Goal: Transaction & Acquisition: Purchase product/service

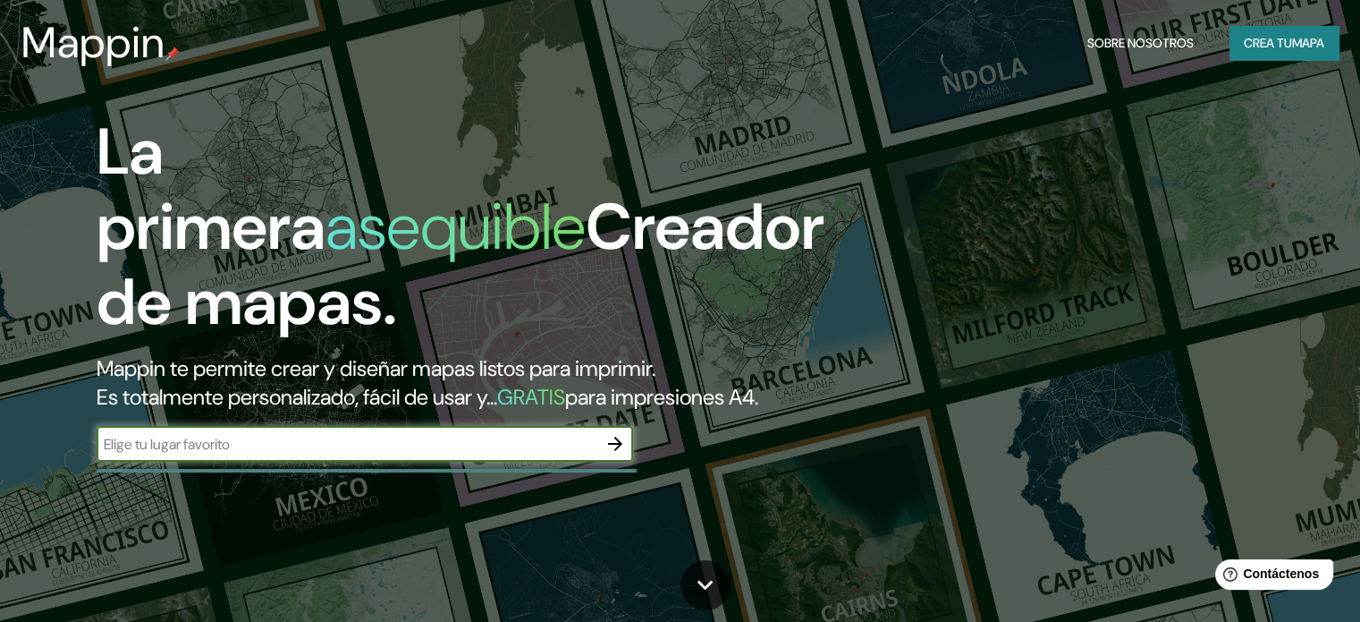
click at [278, 454] on input "text" at bounding box center [347, 444] width 501 height 21
type input "mercado campesino [GEOGRAPHIC_DATA]"
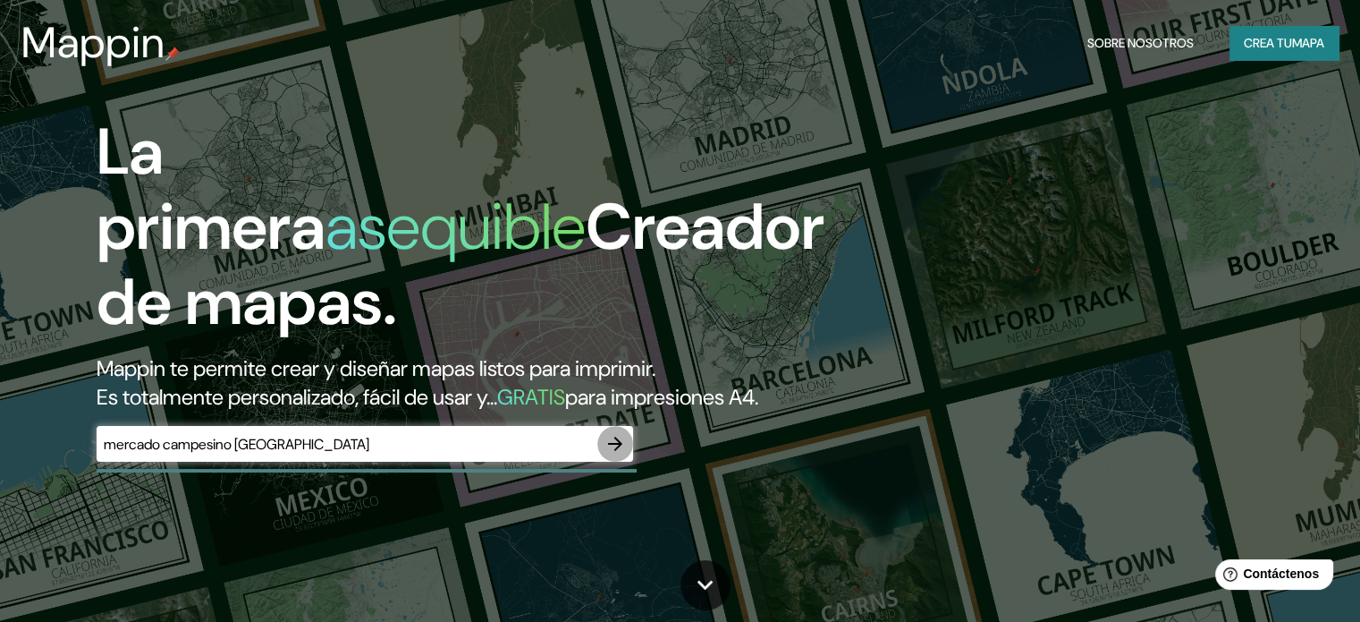
click at [619, 451] on icon "button" at bounding box center [615, 443] width 14 height 14
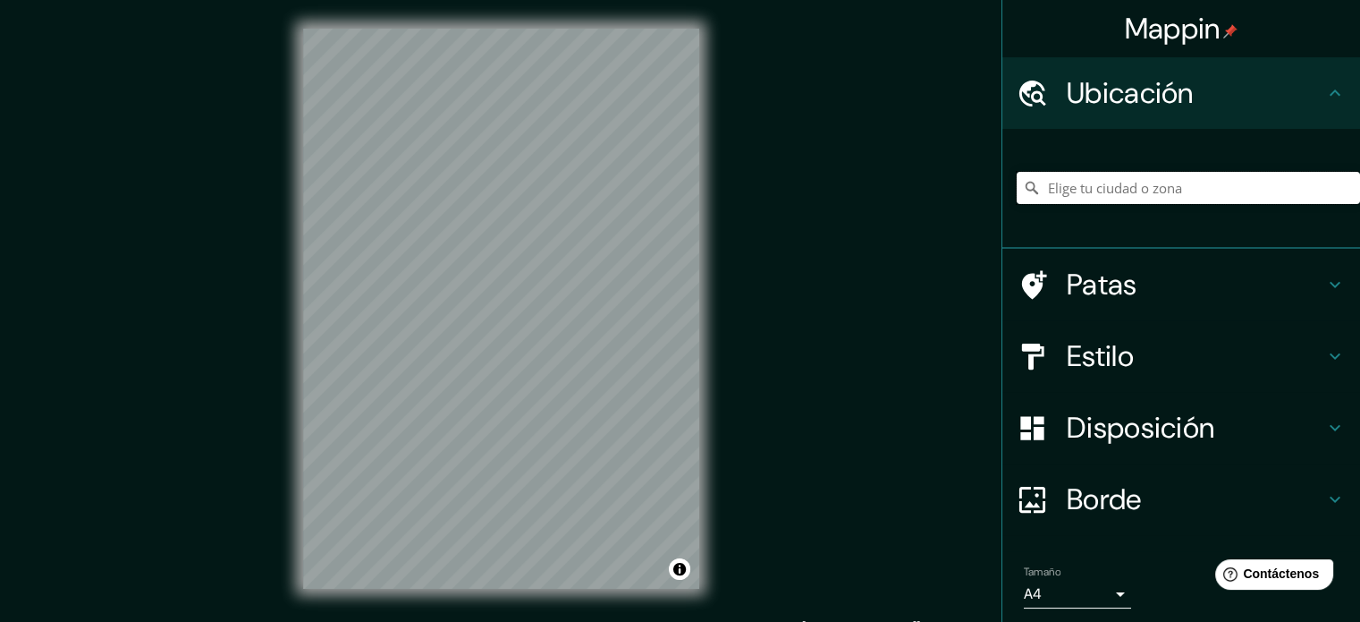
click at [1156, 181] on input "Elige tu ciudad o zona" at bounding box center [1188, 188] width 343 height 32
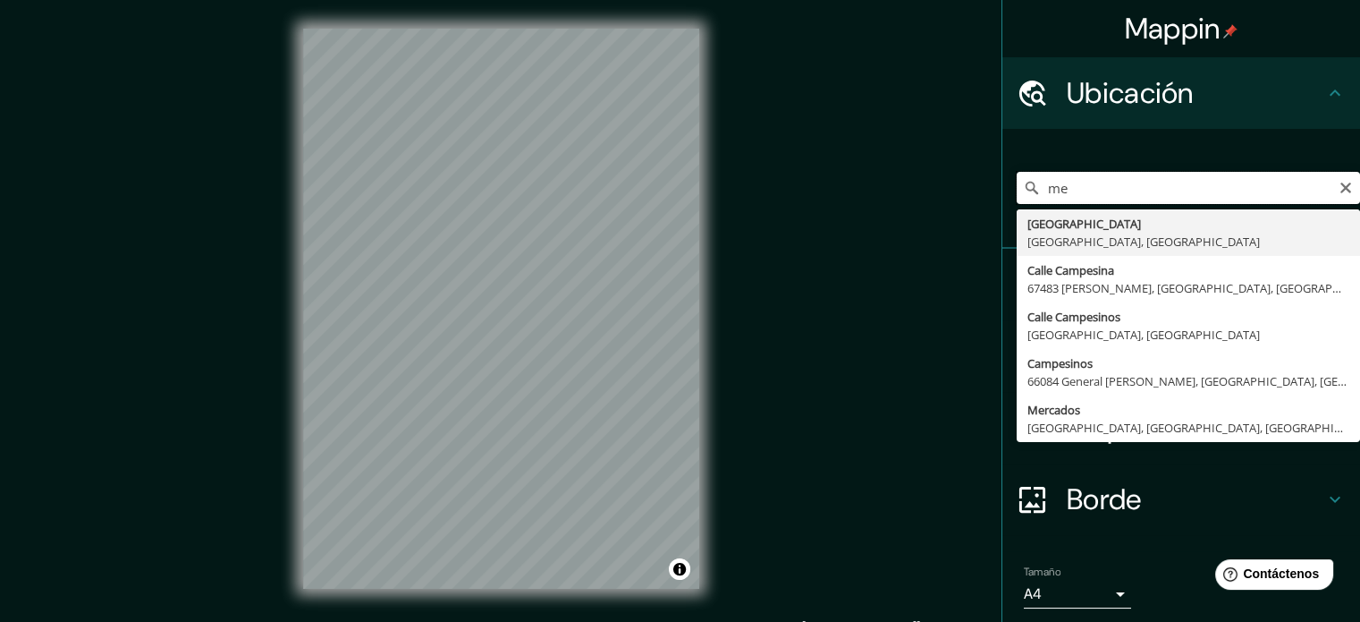
type input "m"
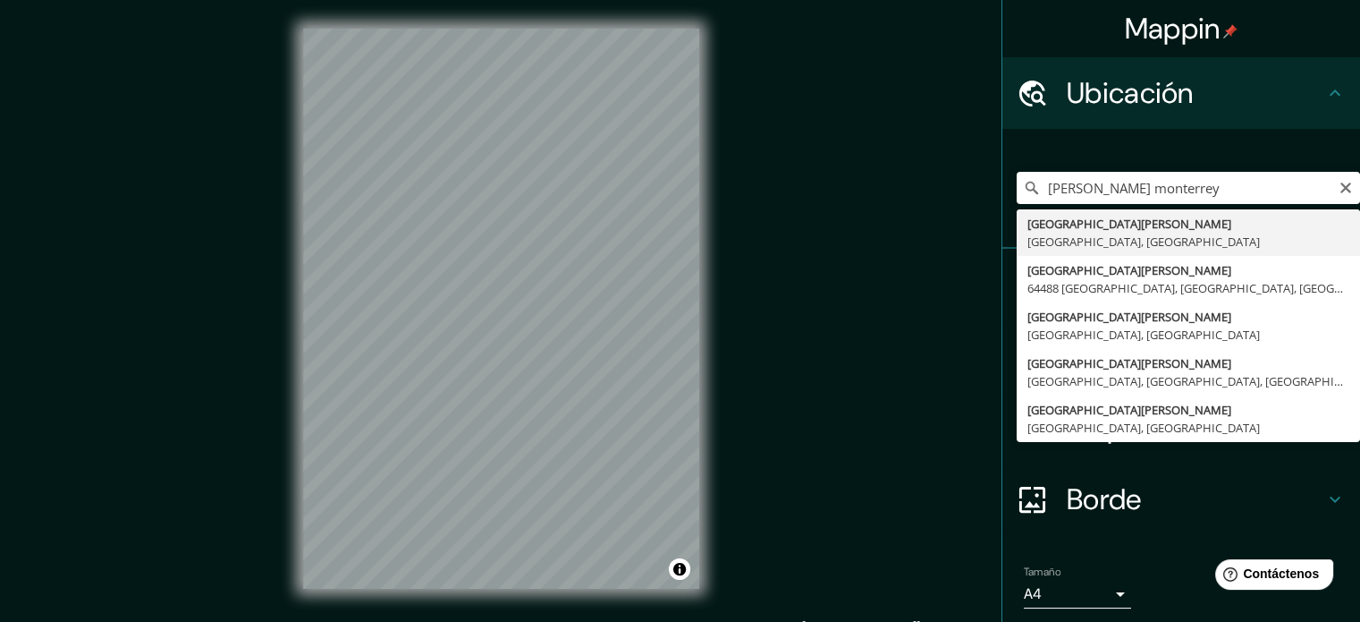
type input "[GEOGRAPHIC_DATA][PERSON_NAME], [GEOGRAPHIC_DATA], [GEOGRAPHIC_DATA], [GEOGRAPH…"
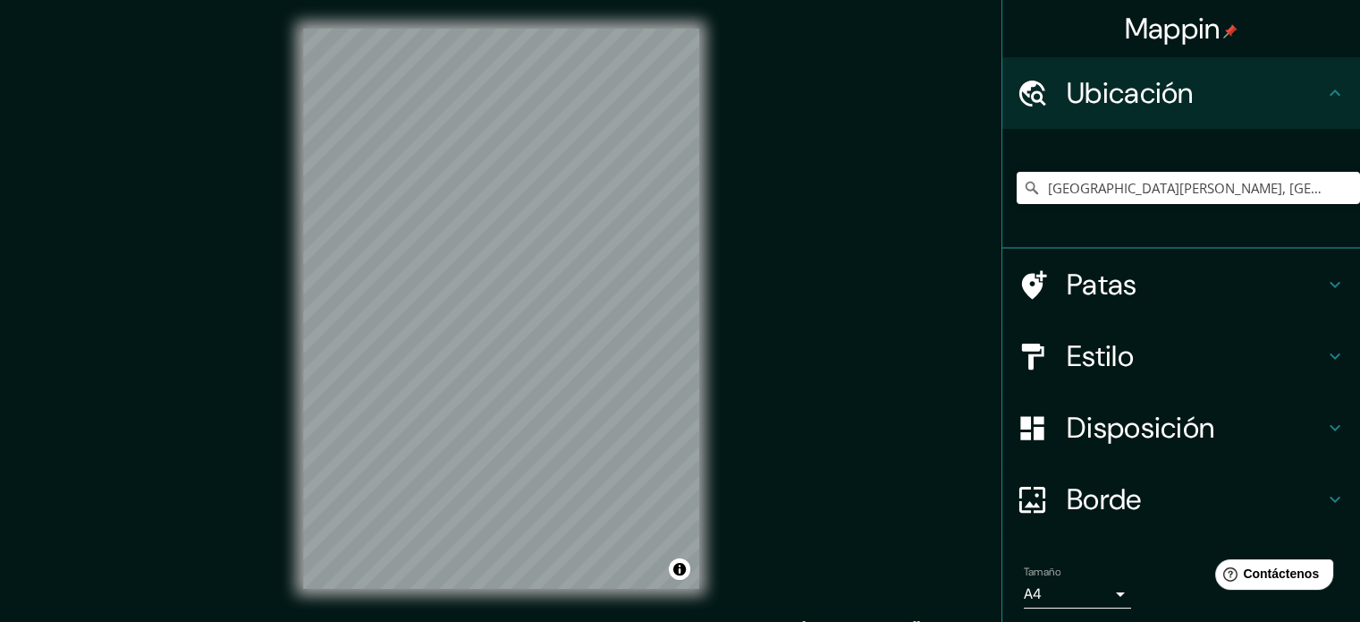
click at [1325, 281] on icon at bounding box center [1335, 284] width 21 height 21
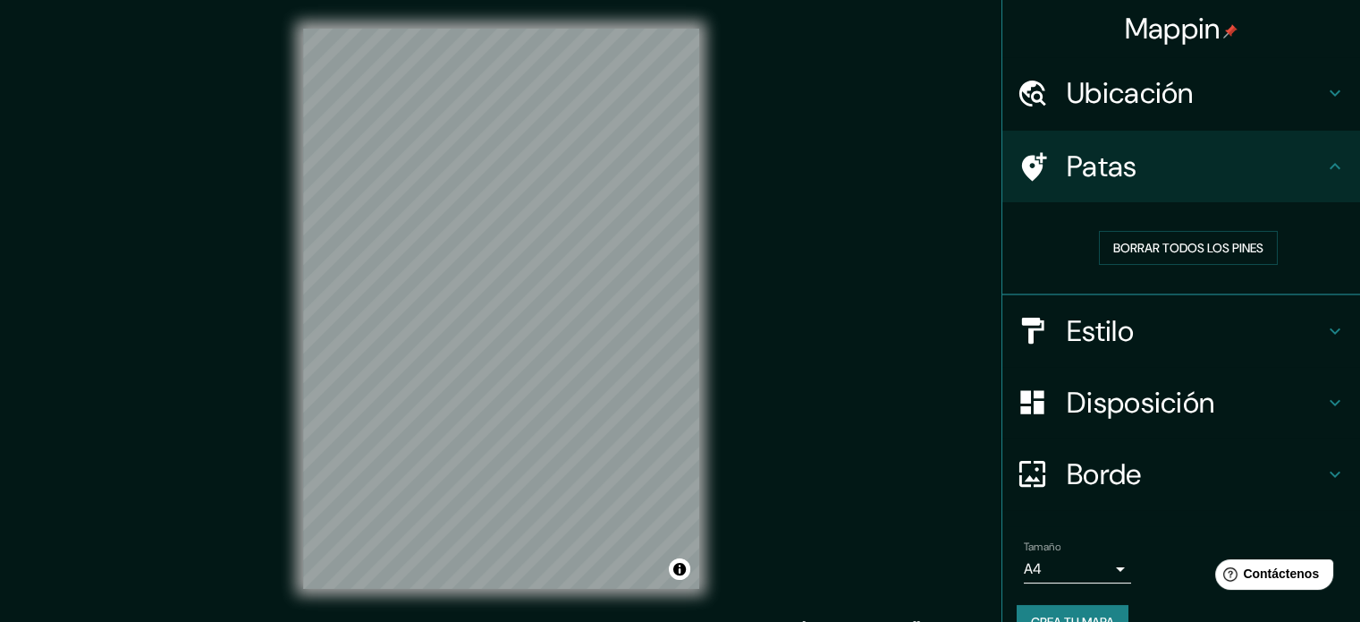
click at [1269, 184] on div "Patas" at bounding box center [1182, 167] width 358 height 72
click at [1153, 247] on font "Borrar todos los pines" at bounding box center [1189, 248] width 150 height 16
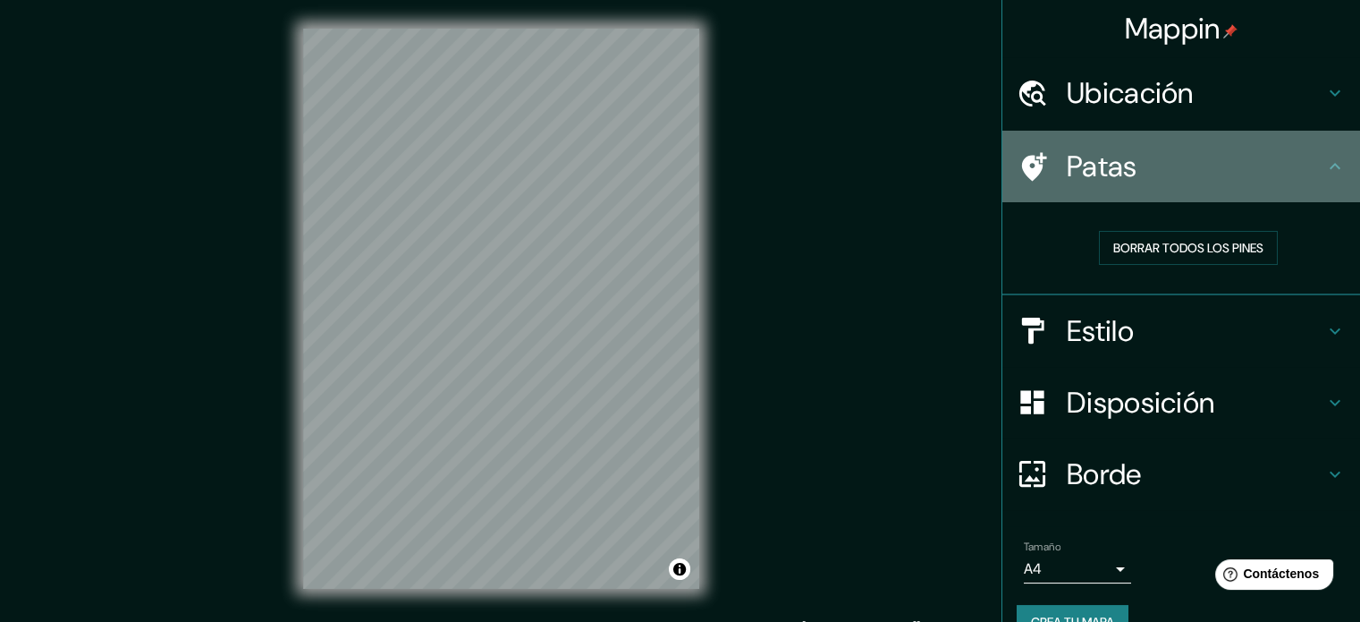
click at [1303, 168] on h4 "Patas" at bounding box center [1196, 166] width 258 height 36
click at [1330, 167] on icon at bounding box center [1335, 166] width 21 height 21
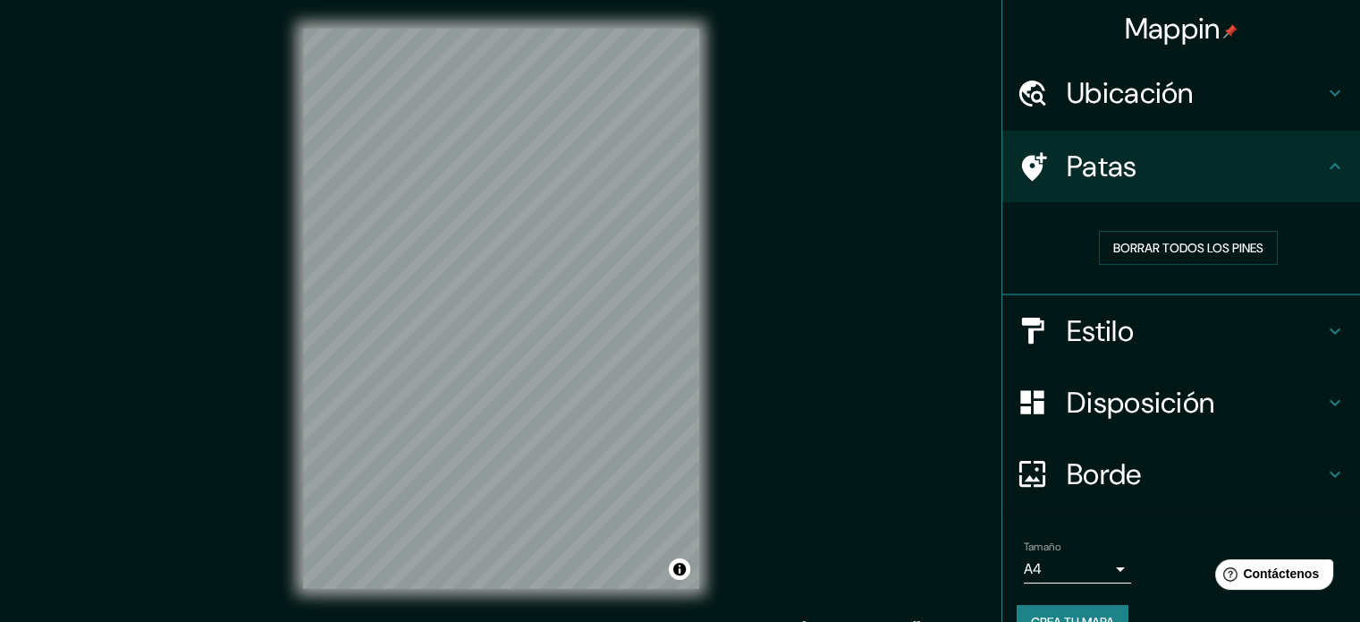
click at [1279, 326] on h4 "Estilo" at bounding box center [1196, 331] width 258 height 36
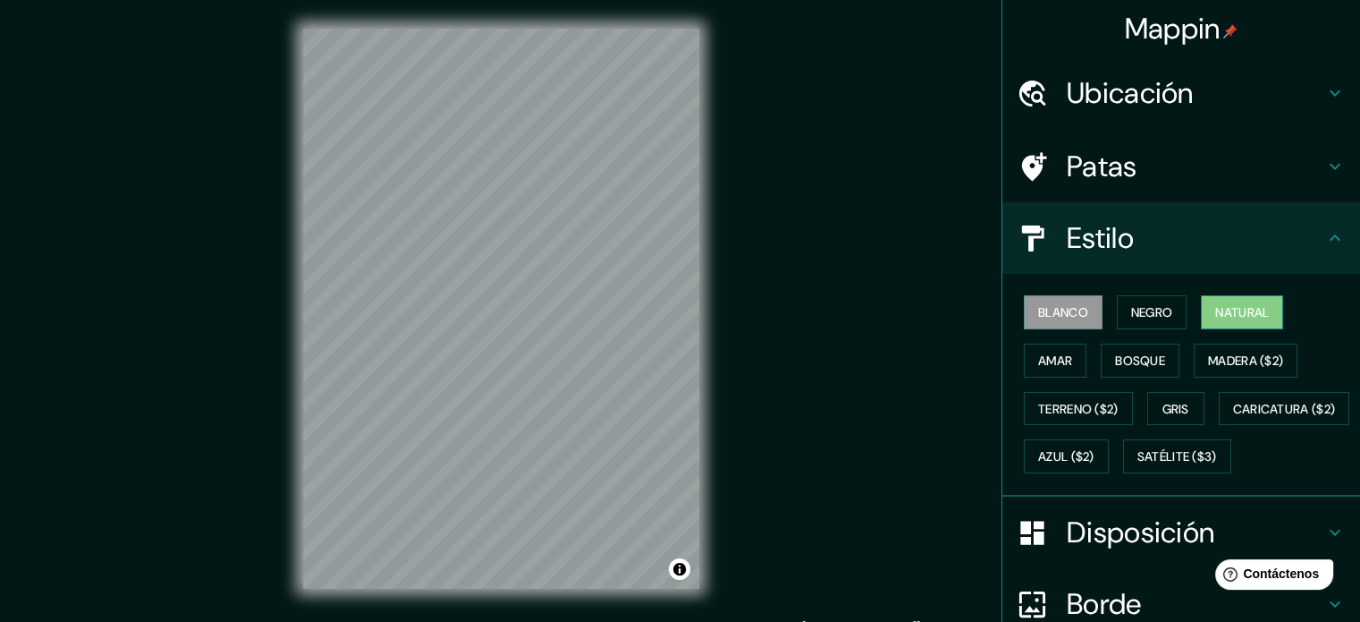
click at [1226, 310] on font "Natural" at bounding box center [1243, 312] width 54 height 16
click at [1055, 367] on font "Amar" at bounding box center [1055, 360] width 34 height 23
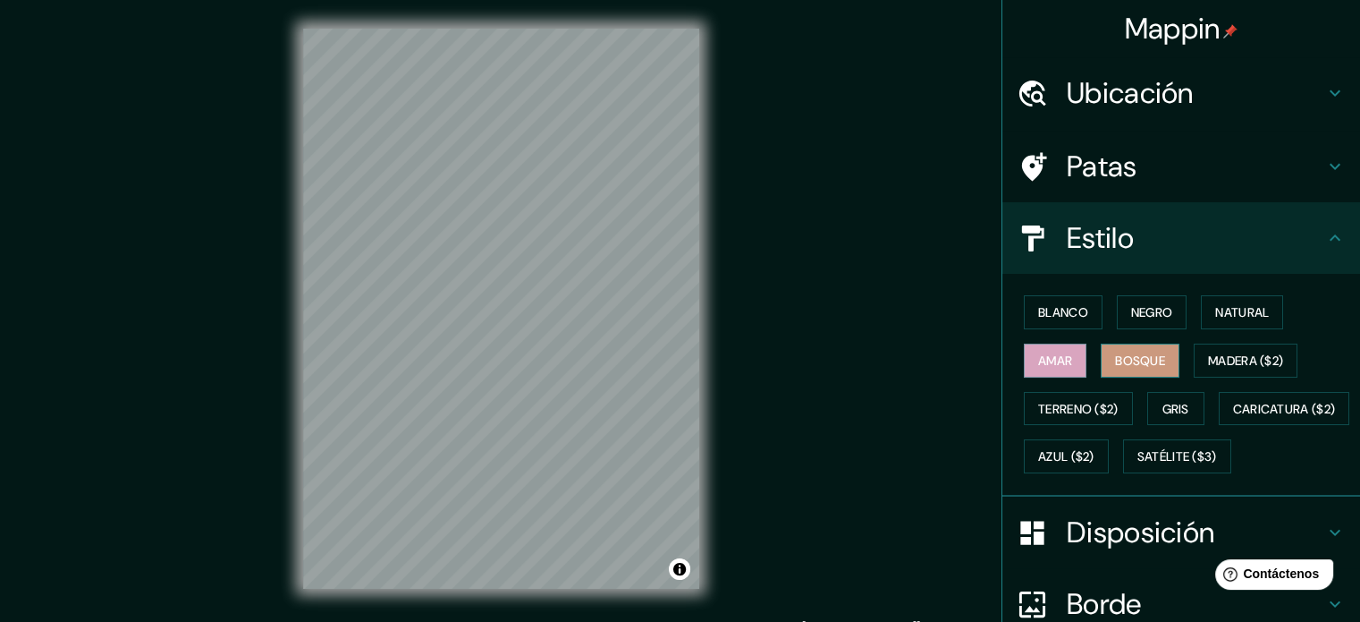
click at [1117, 367] on font "Bosque" at bounding box center [1140, 360] width 50 height 23
click at [1216, 357] on font "Madera ($2)" at bounding box center [1245, 360] width 75 height 16
click at [1145, 352] on font "Bosque" at bounding box center [1140, 360] width 50 height 16
click at [1059, 360] on button "Amar" at bounding box center [1055, 360] width 63 height 34
click at [1236, 321] on font "Natural" at bounding box center [1243, 312] width 54 height 23
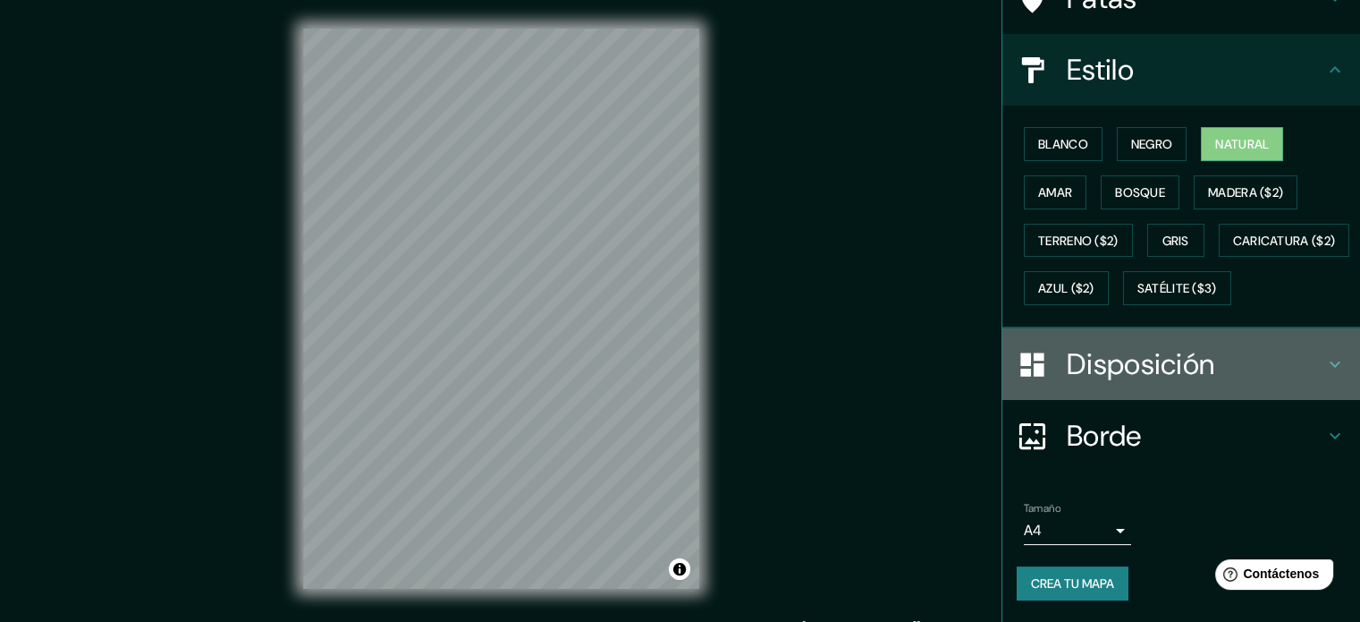
click at [1299, 380] on h4 "Disposición" at bounding box center [1196, 364] width 258 height 36
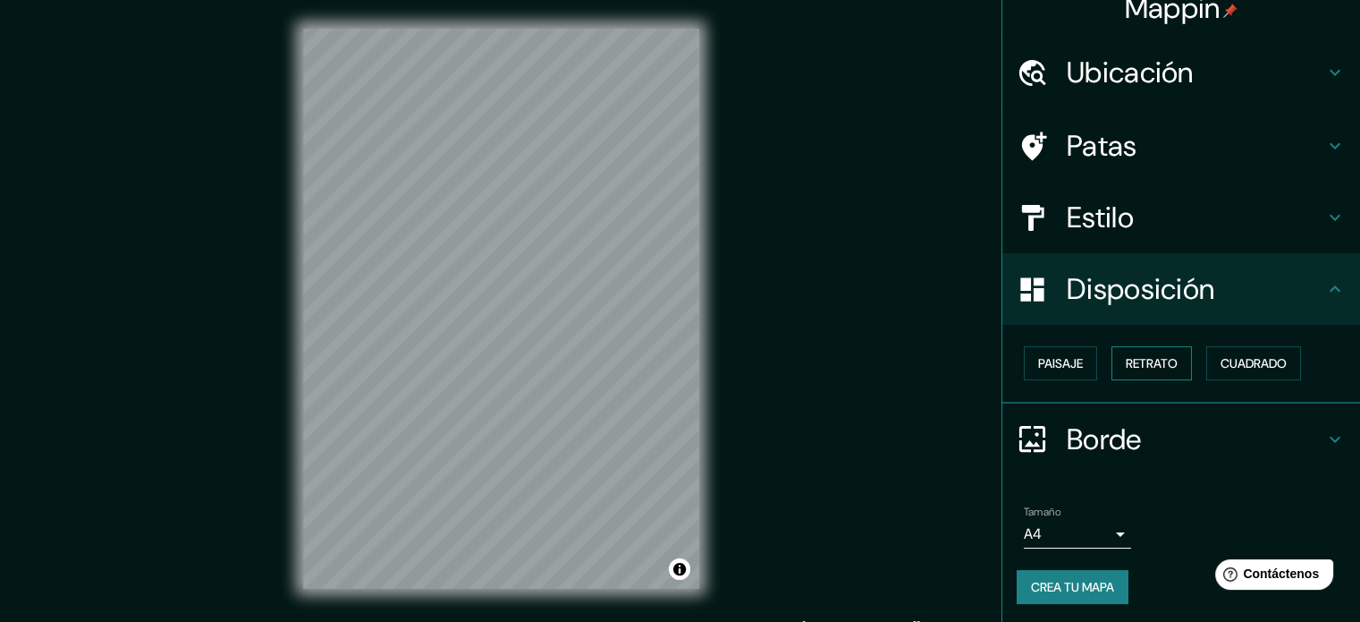
scroll to position [21, 0]
click at [1063, 361] on font "Paisaje" at bounding box center [1060, 362] width 45 height 16
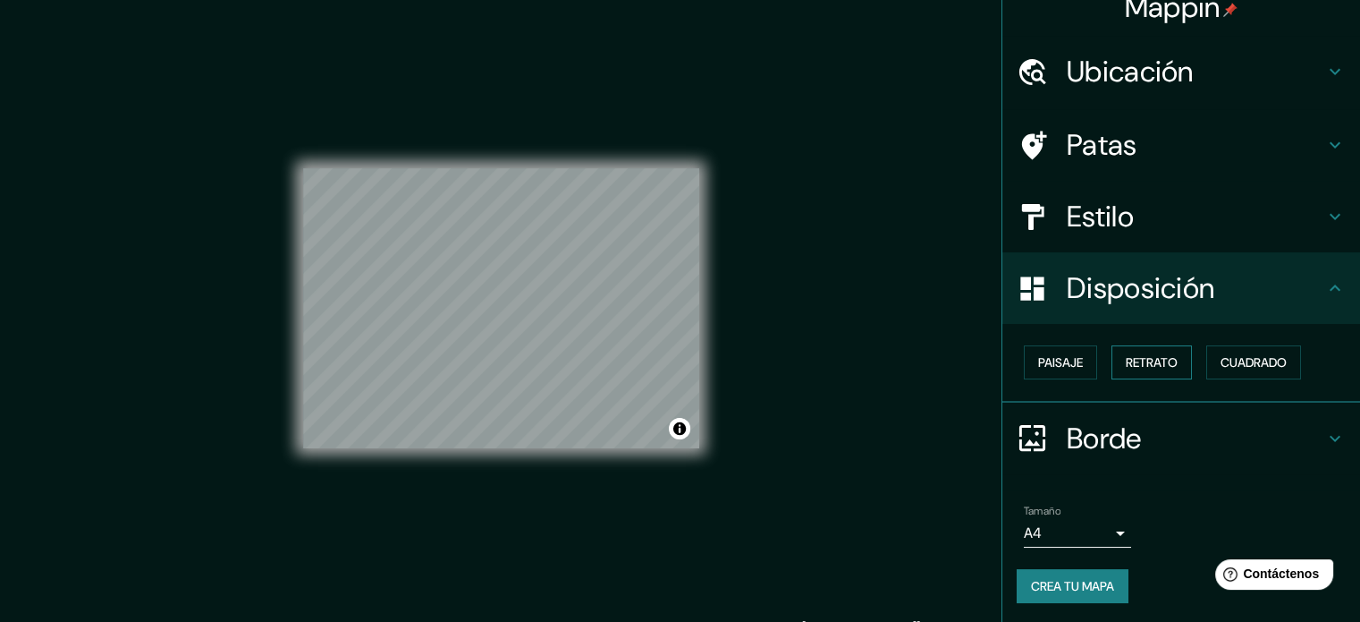
click at [1126, 364] on font "Retrato" at bounding box center [1152, 362] width 52 height 16
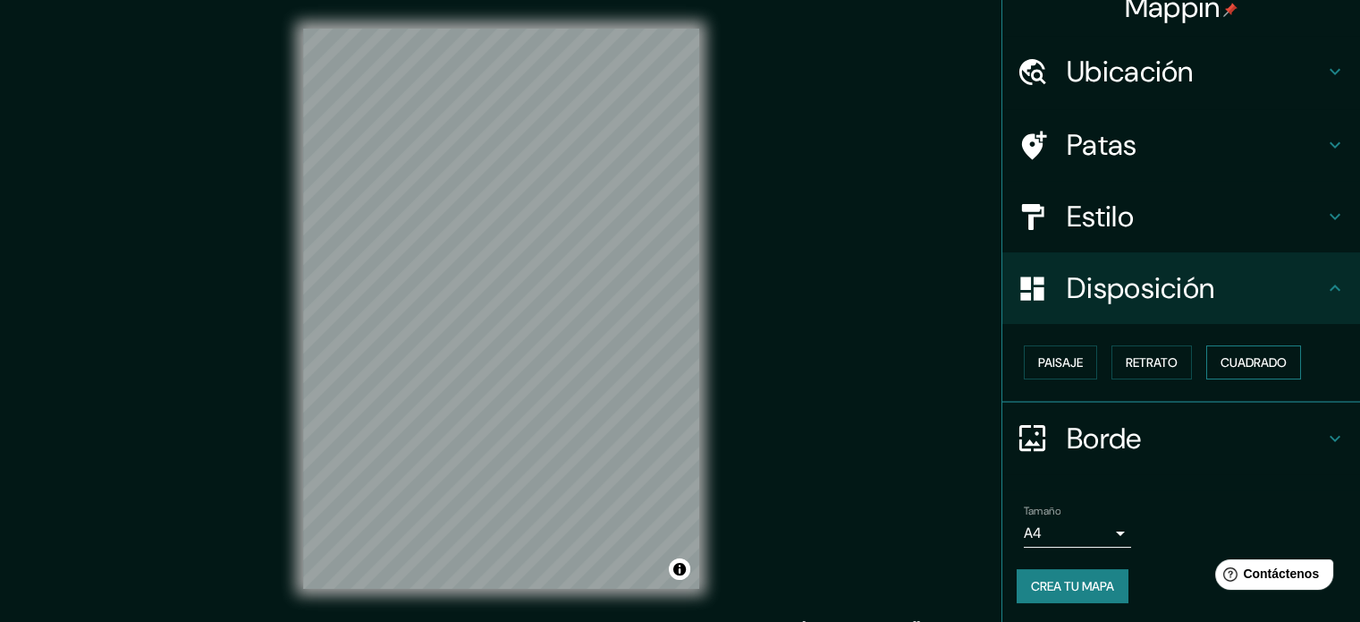
click at [1259, 370] on font "Cuadrado" at bounding box center [1254, 362] width 66 height 23
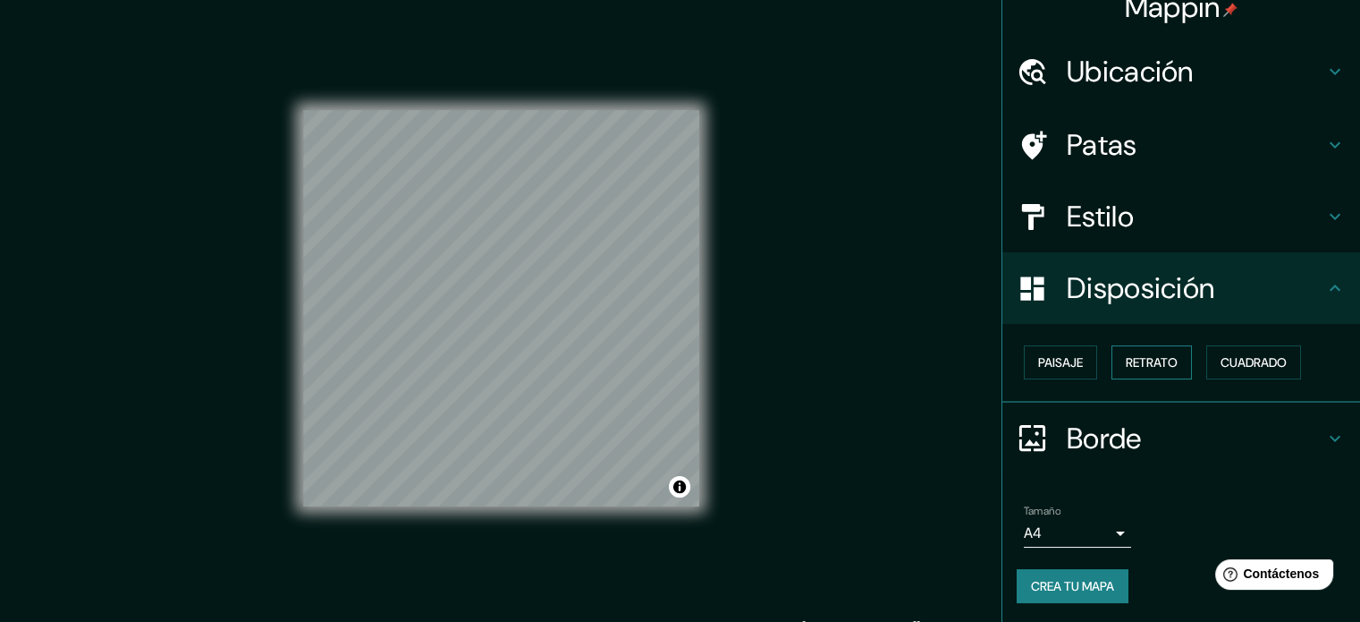
click at [1149, 361] on font "Retrato" at bounding box center [1152, 362] width 52 height 16
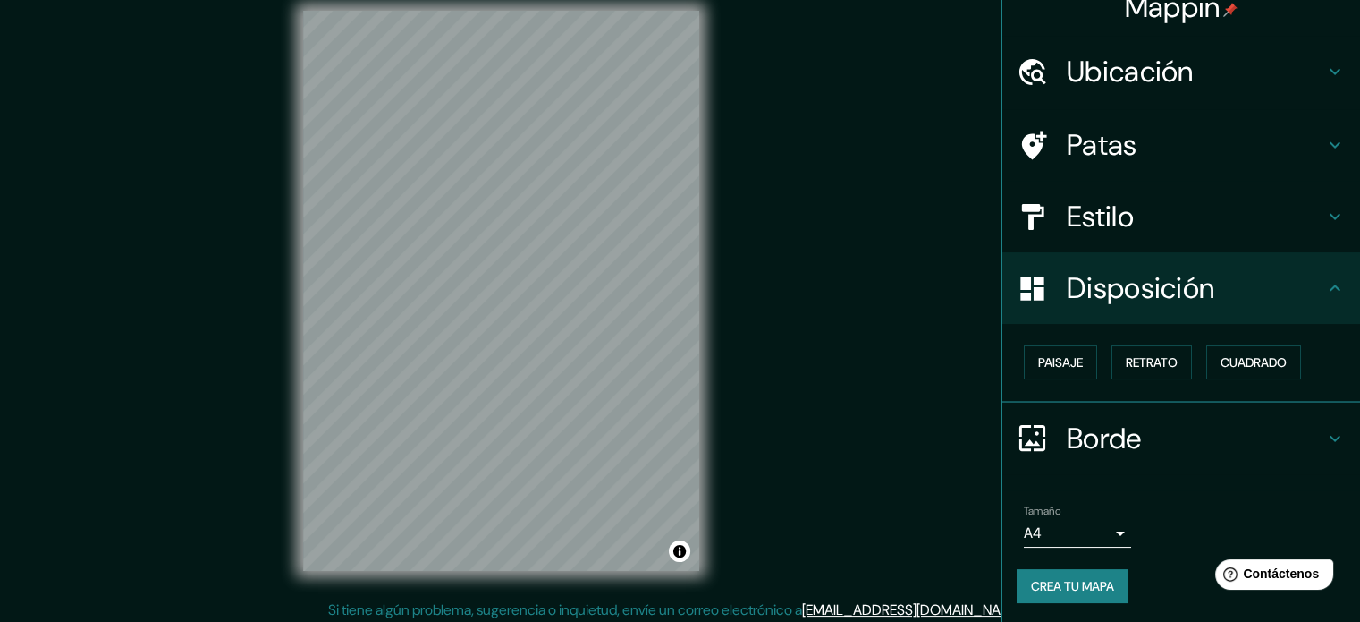
scroll to position [23, 0]
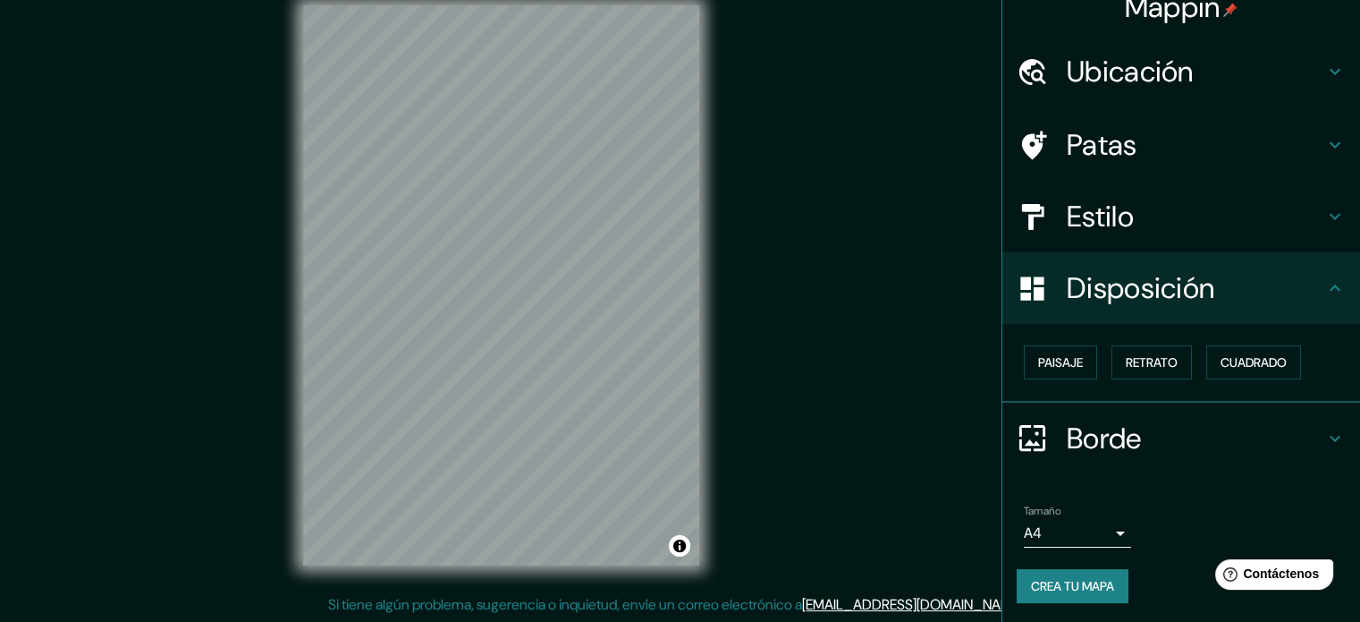
click at [1138, 426] on h4 "Borde" at bounding box center [1196, 438] width 258 height 36
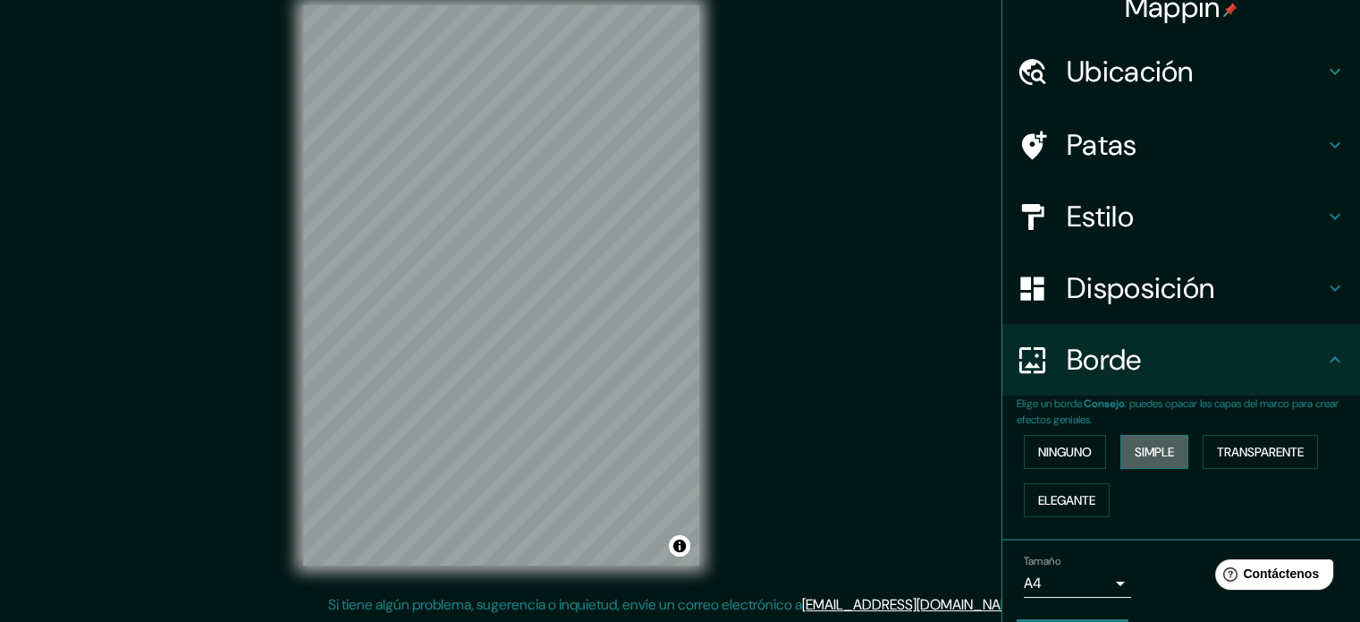
click at [1159, 454] on font "Simple" at bounding box center [1154, 452] width 39 height 16
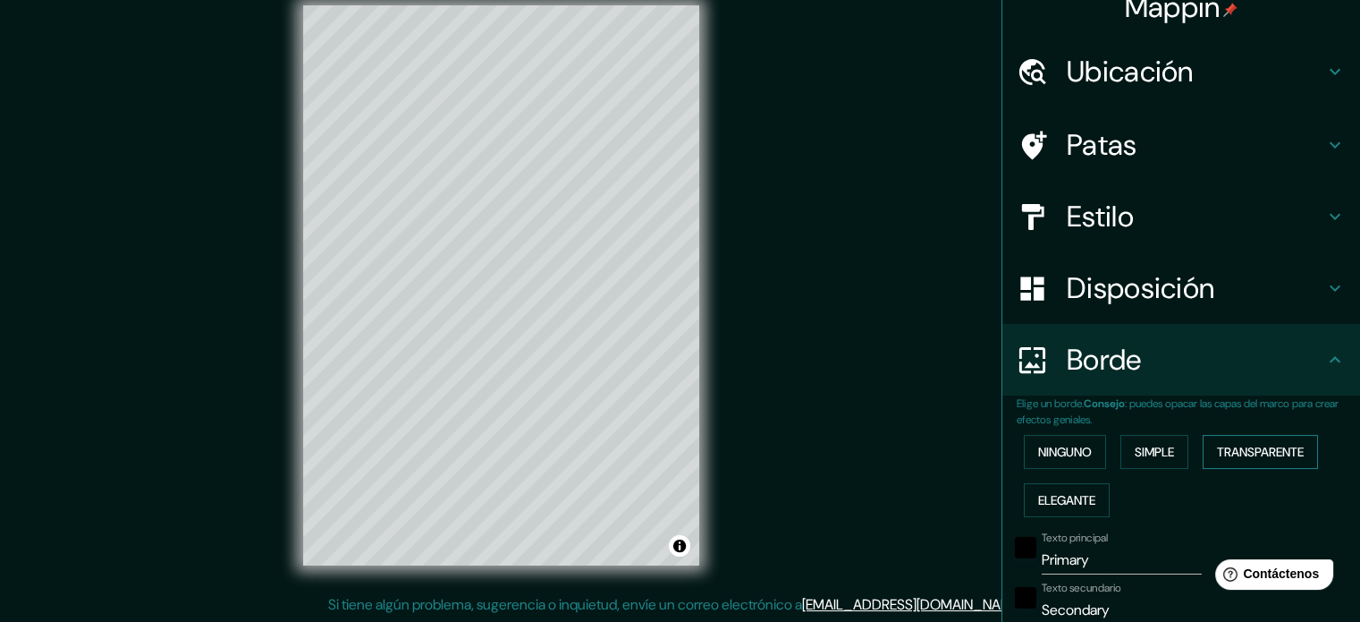
click at [1222, 452] on font "Transparente" at bounding box center [1260, 452] width 87 height 16
click at [1068, 486] on button "Elegante" at bounding box center [1067, 500] width 86 height 34
click at [1054, 458] on font "Ninguno" at bounding box center [1065, 452] width 54 height 16
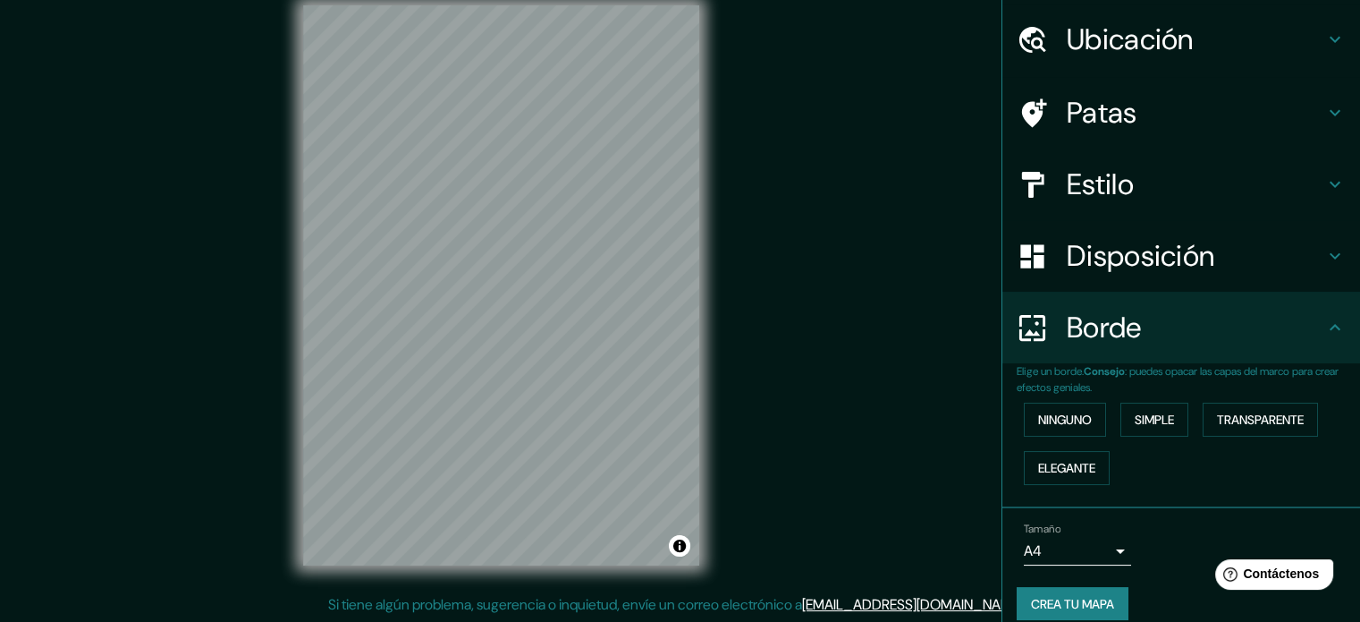
scroll to position [72, 0]
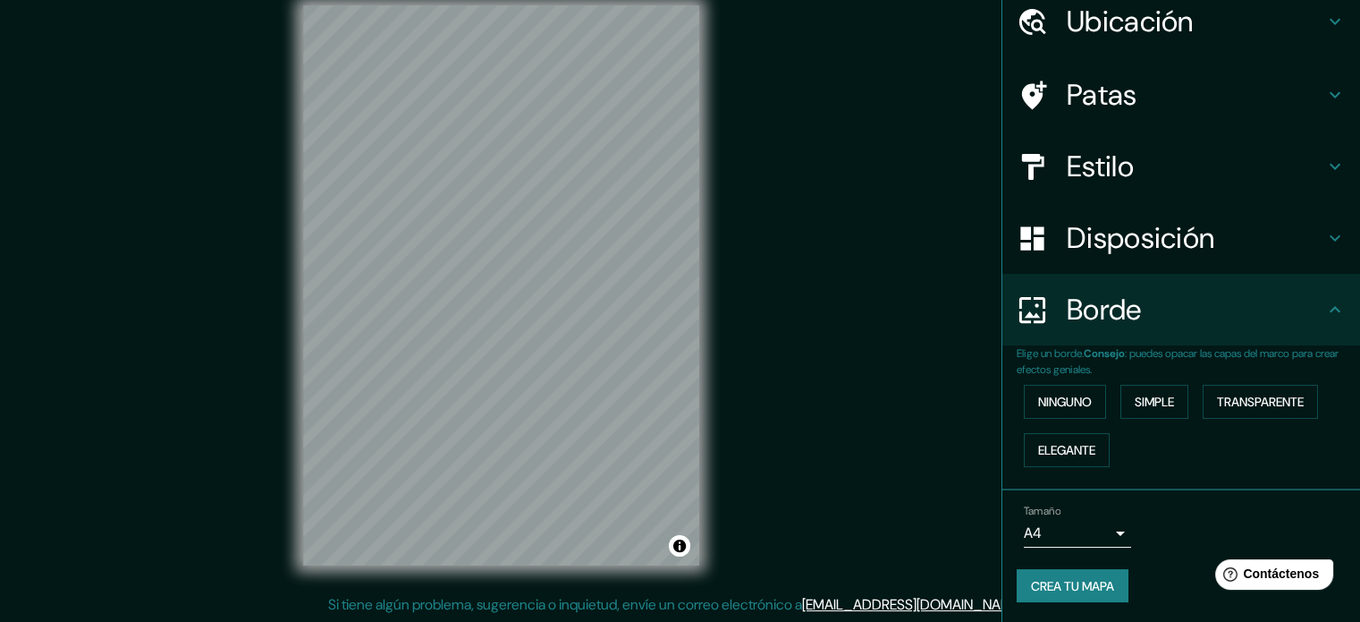
click at [1099, 530] on body "Mappin Ubicación [STREET_ADDRESS][PERSON_NAME] Patas Estilo Disposición Borde E…" at bounding box center [680, 288] width 1360 height 622
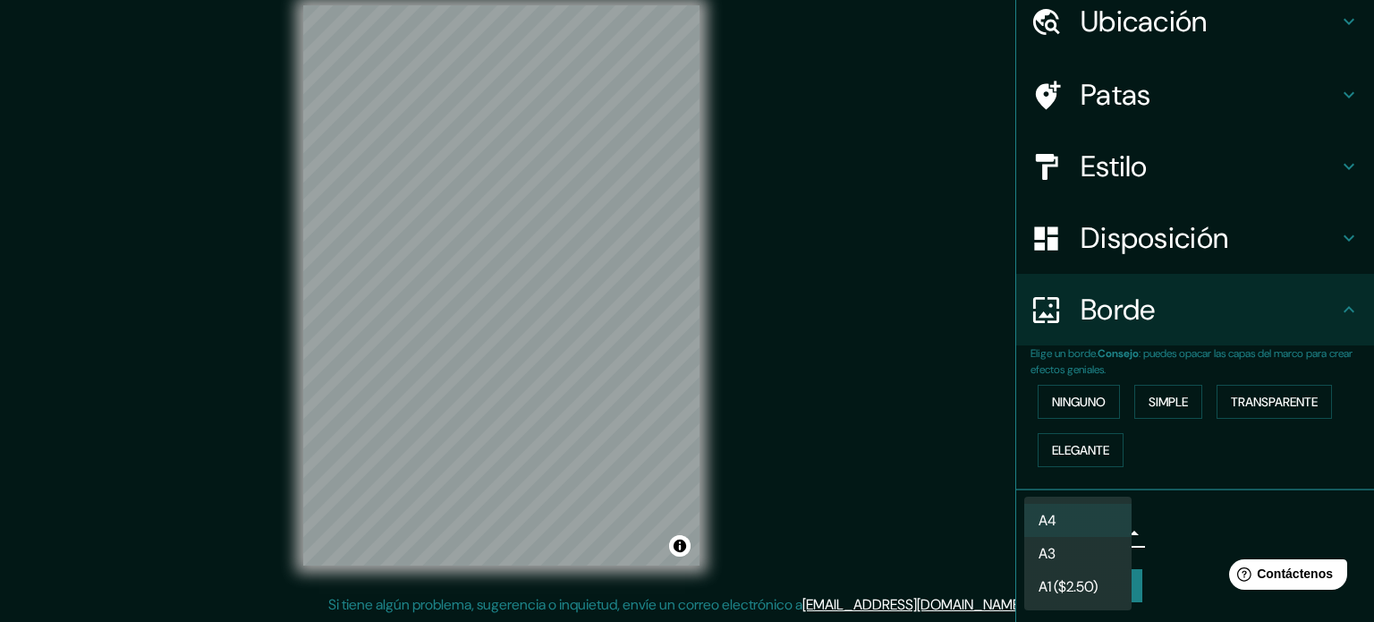
click at [1226, 524] on div at bounding box center [687, 311] width 1374 height 622
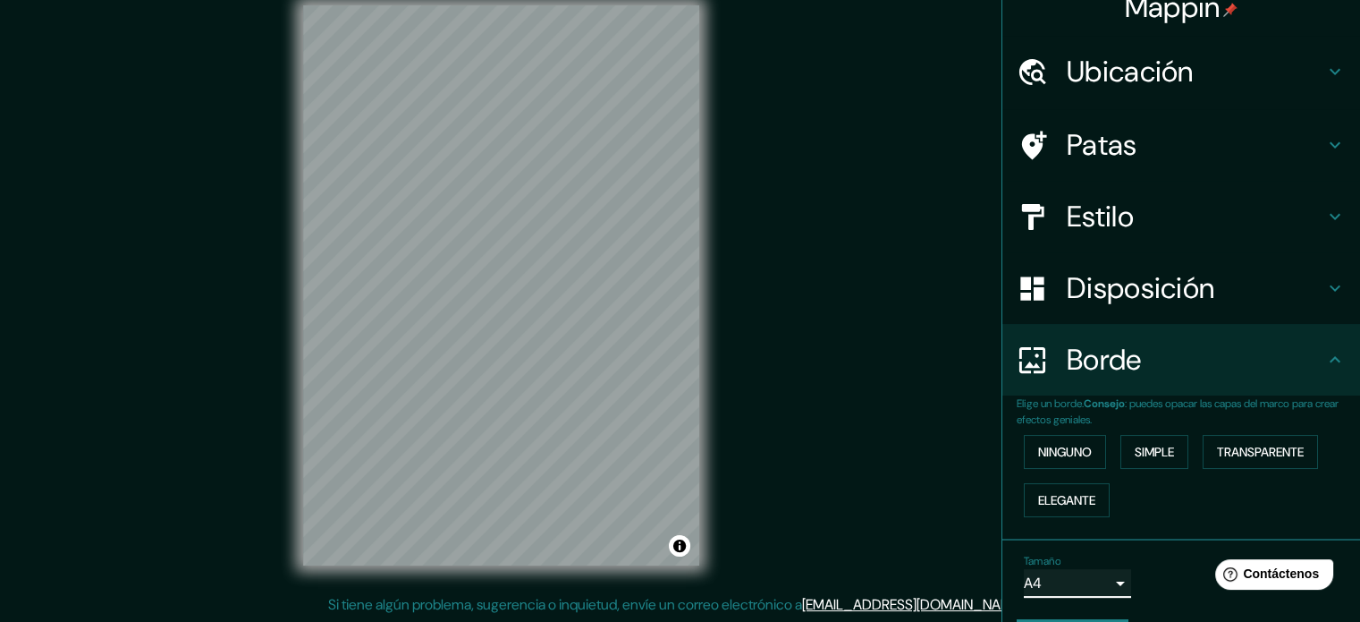
scroll to position [0, 0]
